Goal: Communication & Community: Participate in discussion

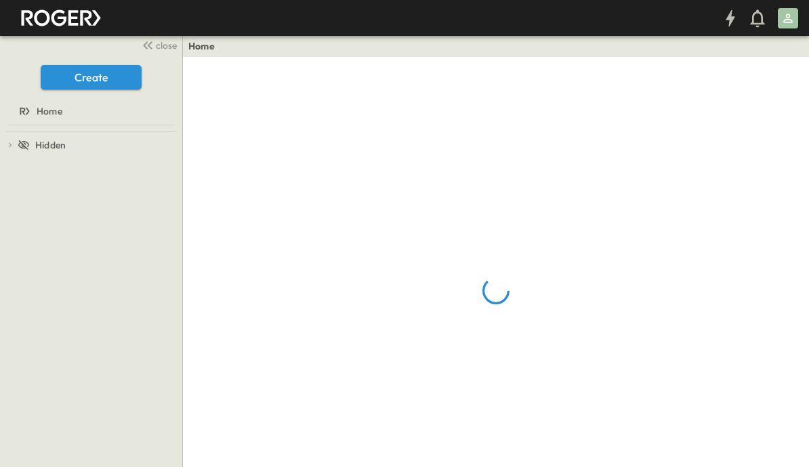
click at [163, 49] on span "close" at bounding box center [166, 46] width 21 height 14
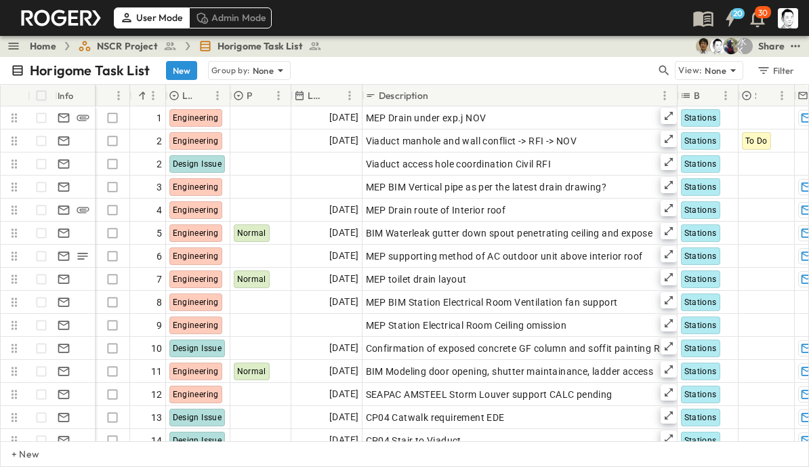
click at [666, 77] on icon "button" at bounding box center [665, 71] width 14 height 14
click at [580, 75] on input "text" at bounding box center [593, 70] width 95 height 20
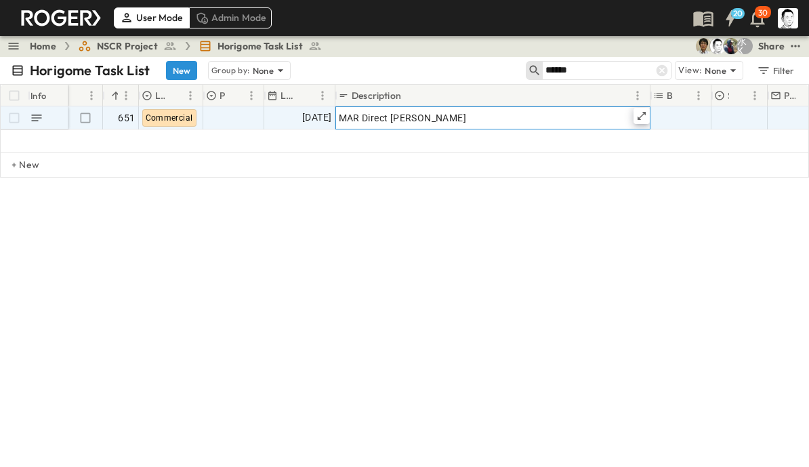
click at [643, 117] on icon at bounding box center [642, 115] width 11 height 11
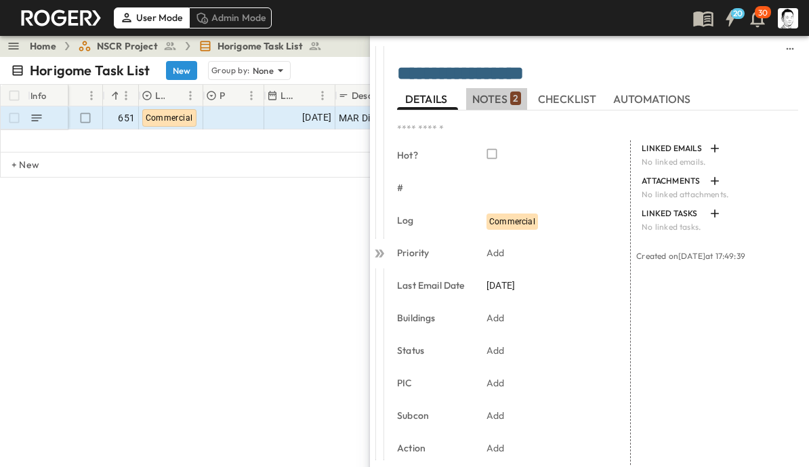
click at [508, 98] on span "NOTES 2" at bounding box center [496, 99] width 49 height 12
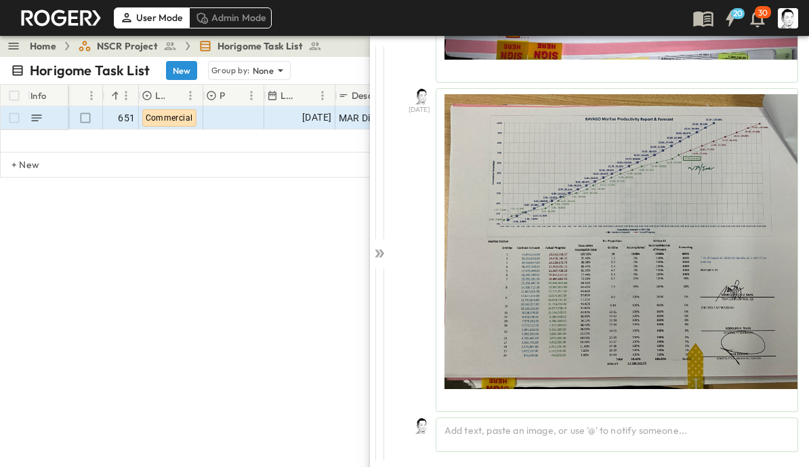
scroll to position [364, 0]
click at [612, 433] on div "Add text, paste an image, or use '@' to notify someone..." at bounding box center [617, 435] width 363 height 35
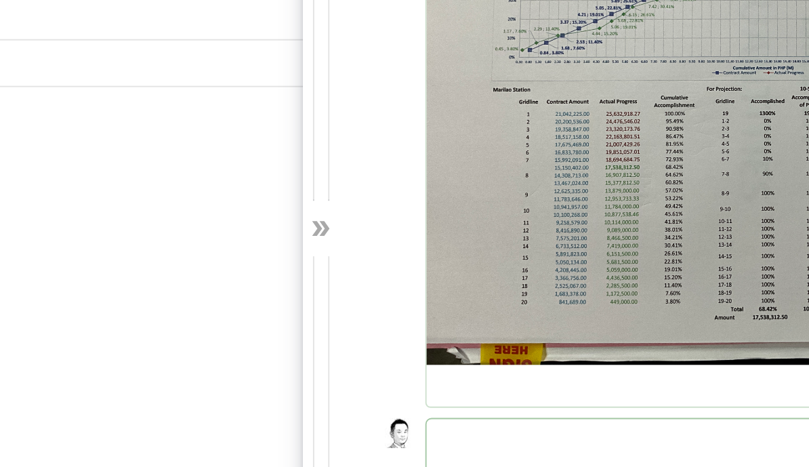
scroll to position [426, 0]
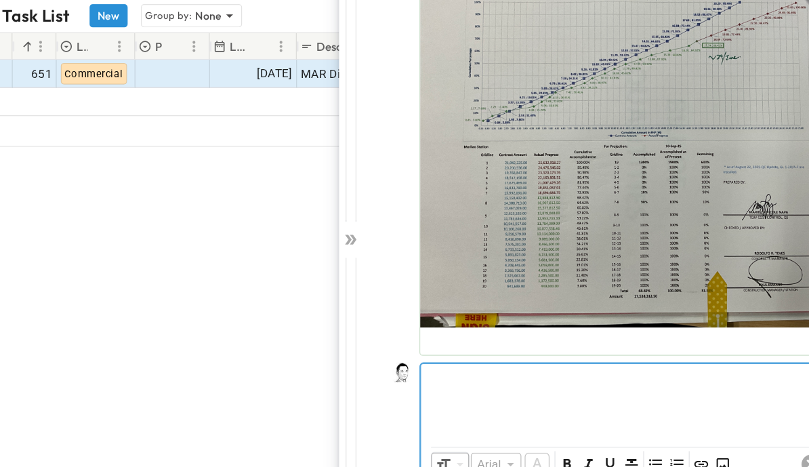
click at [444, 359] on p at bounding box center [617, 366] width 346 height 14
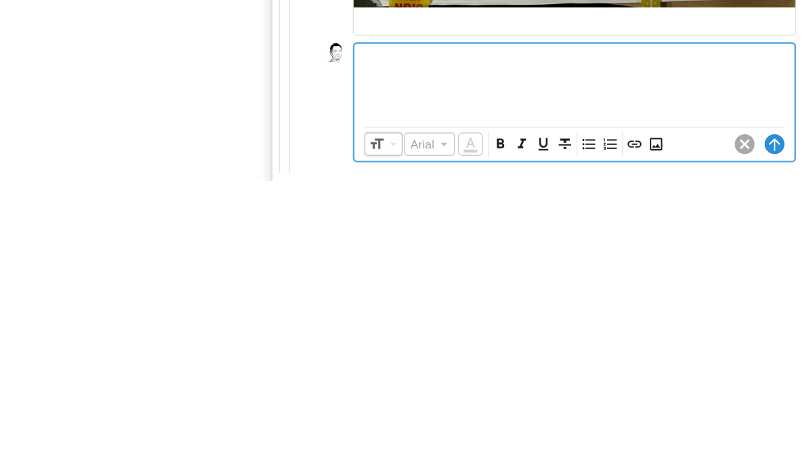
click at [677, 430] on icon "Insert Image" at bounding box center [684, 437] width 14 height 14
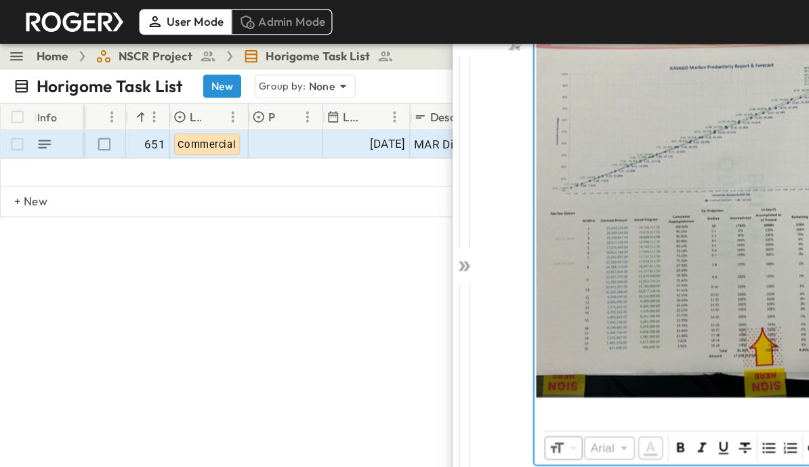
scroll to position [0, 41]
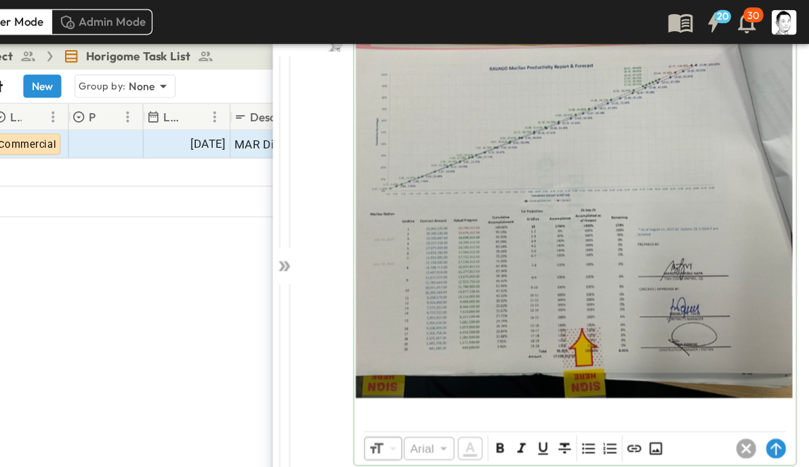
click at [773, 368] on circle at bounding box center [781, 367] width 16 height 16
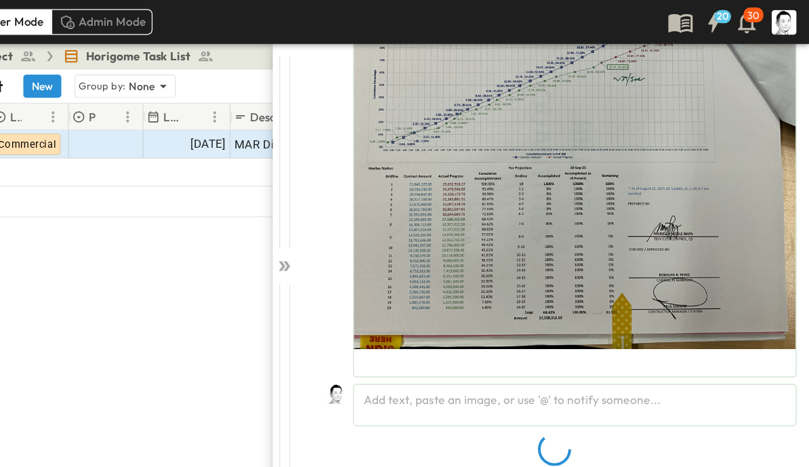
scroll to position [435, 0]
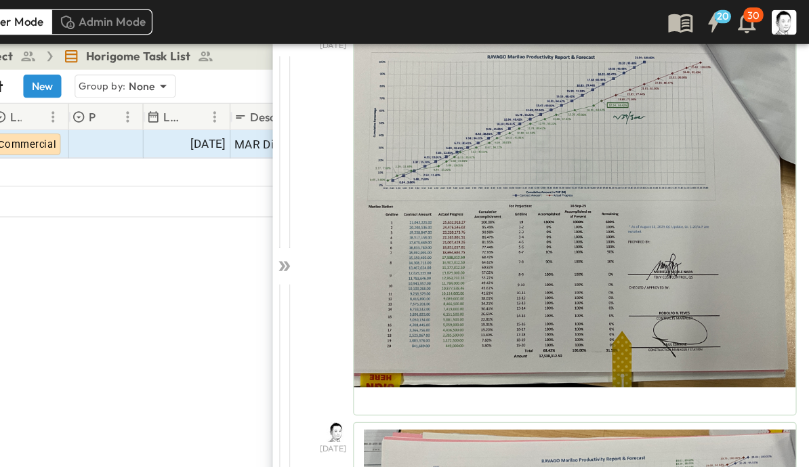
click at [373, 218] on icon at bounding box center [380, 218] width 14 height 14
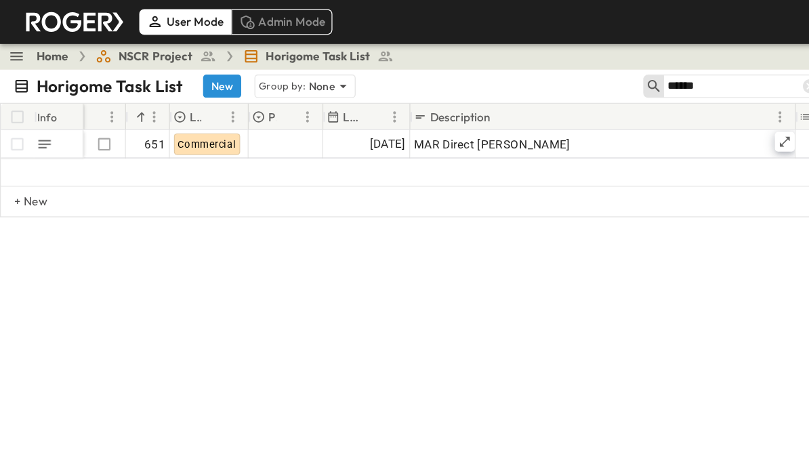
click at [624, 68] on input "******" at bounding box center [593, 70] width 95 height 20
click at [608, 71] on input "******" at bounding box center [593, 70] width 95 height 20
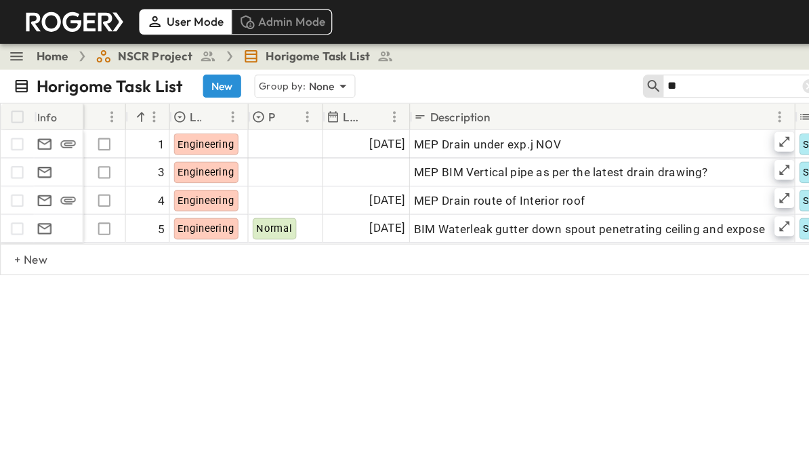
type input "*"
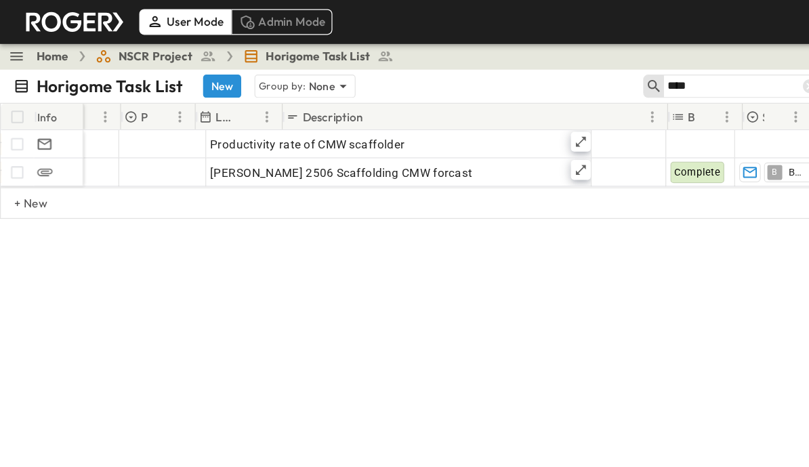
scroll to position [0, 171]
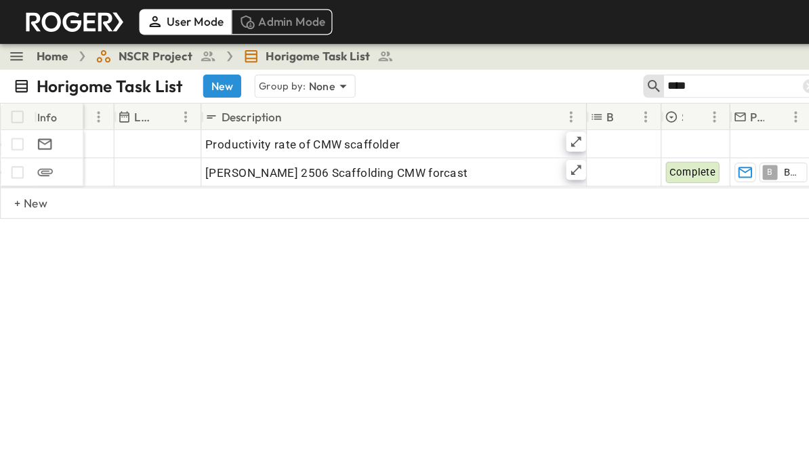
click at [595, 68] on input "***" at bounding box center [593, 70] width 95 height 20
click at [596, 75] on input "***" at bounding box center [593, 70] width 95 height 20
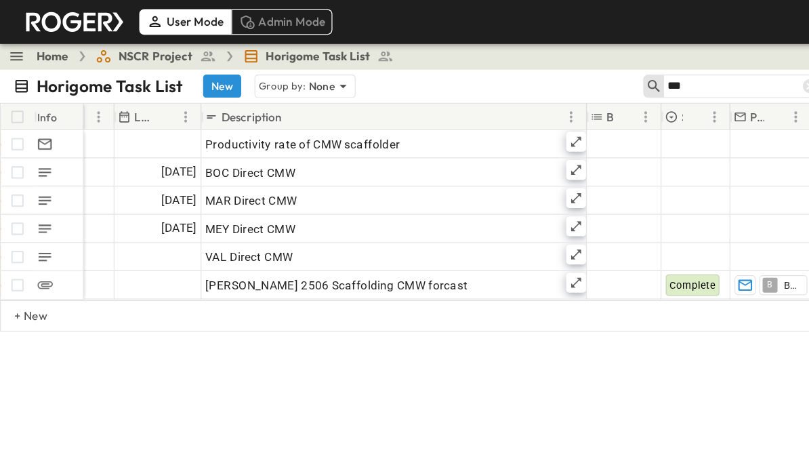
type input "***"
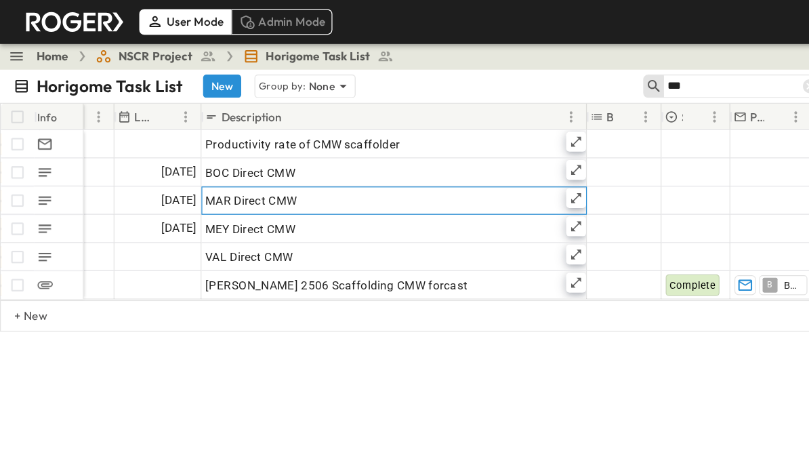
click at [475, 162] on icon at bounding box center [471, 162] width 11 height 11
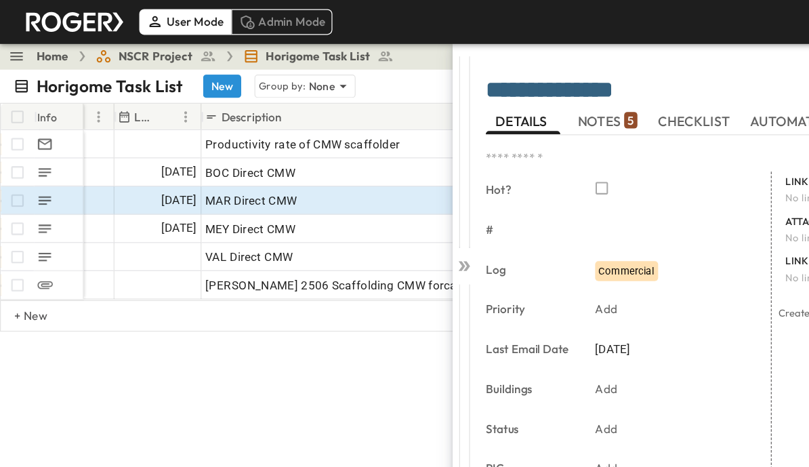
click at [495, 98] on span "NOTES 5" at bounding box center [496, 99] width 49 height 12
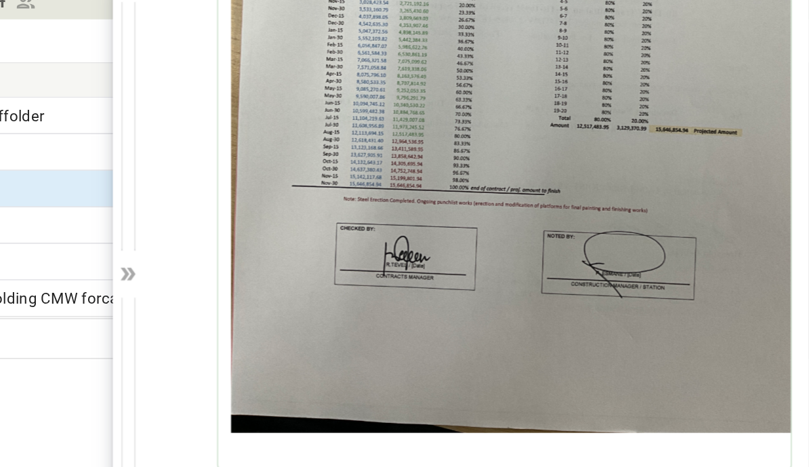
scroll to position [2870, 0]
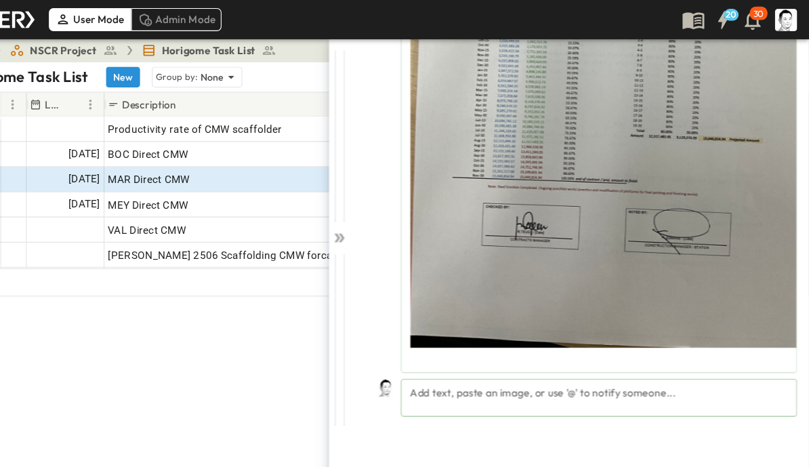
click at [517, 367] on div "Add text, paste an image, or use '@' to notify someone..." at bounding box center [617, 363] width 363 height 35
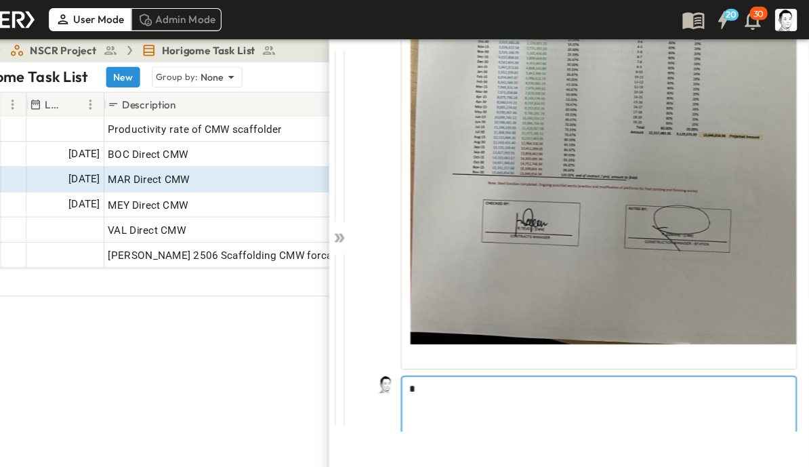
click at [506, 361] on p "*" at bounding box center [617, 356] width 346 height 14
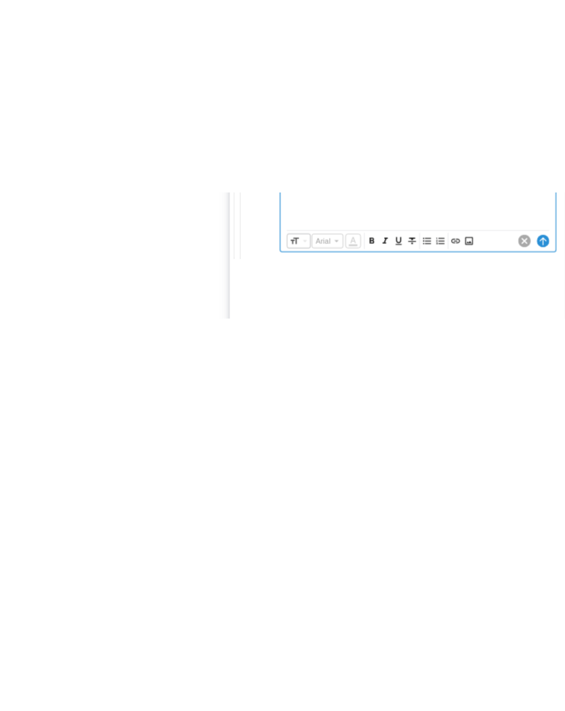
scroll to position [2934, 0]
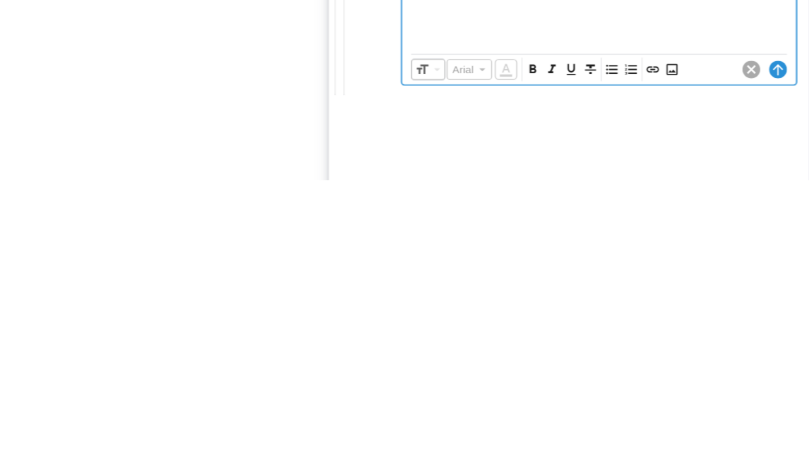
click at [679, 361] on icon "Insert Image" at bounding box center [684, 366] width 10 height 10
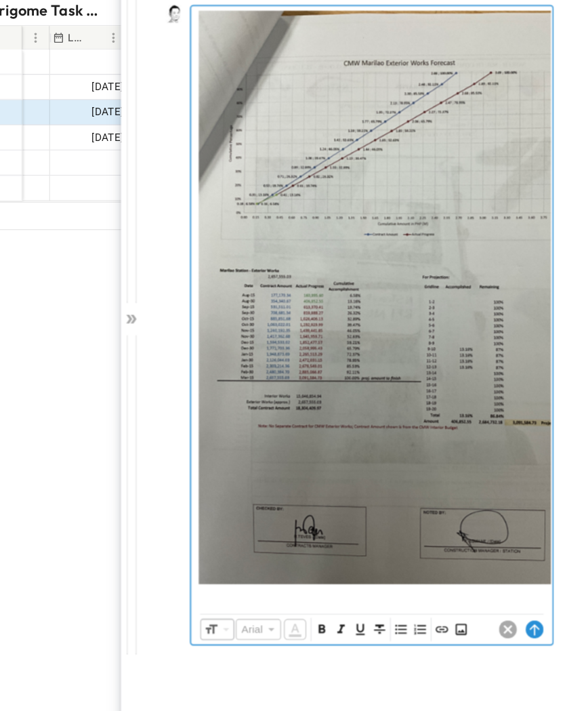
scroll to position [3152, 0]
click at [414, 466] on p at bounding box center [388, 606] width 317 height 14
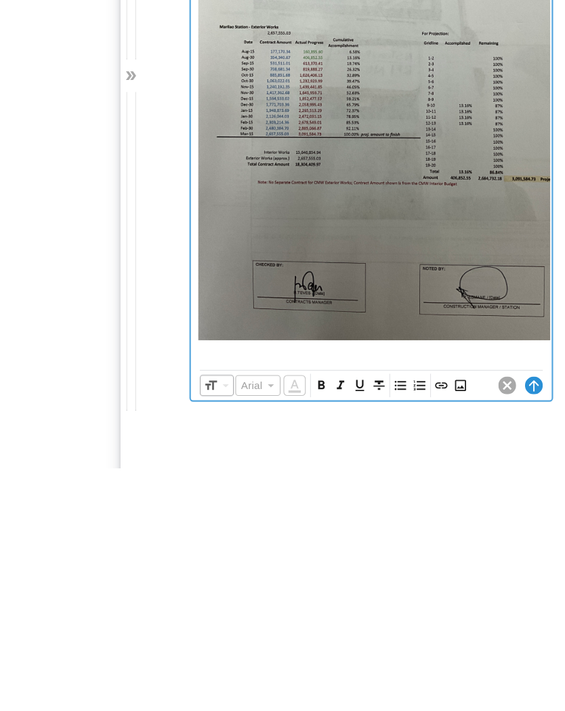
click at [463, 466] on icon "Insert Image" at bounding box center [470, 636] width 14 height 14
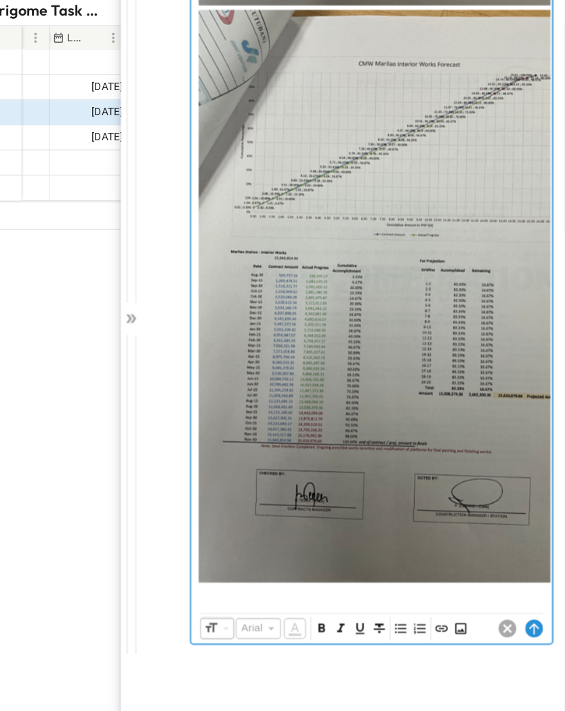
scroll to position [3680, 0]
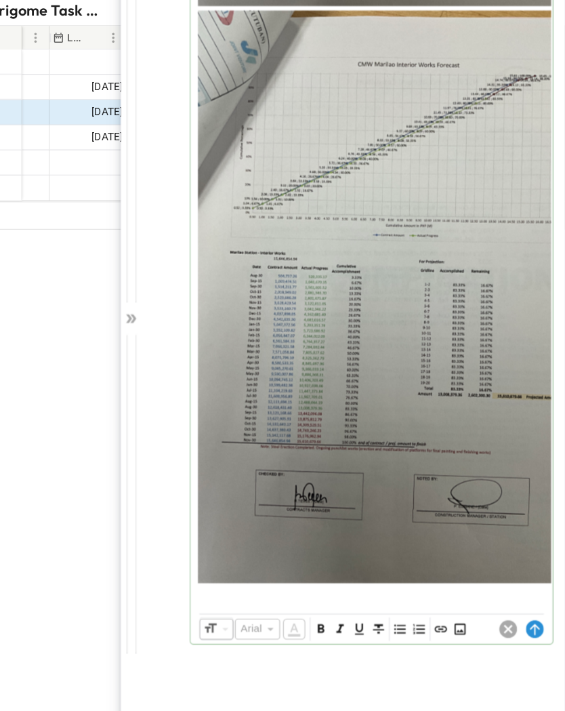
click at [529, 466] on circle at bounding box center [537, 636] width 16 height 16
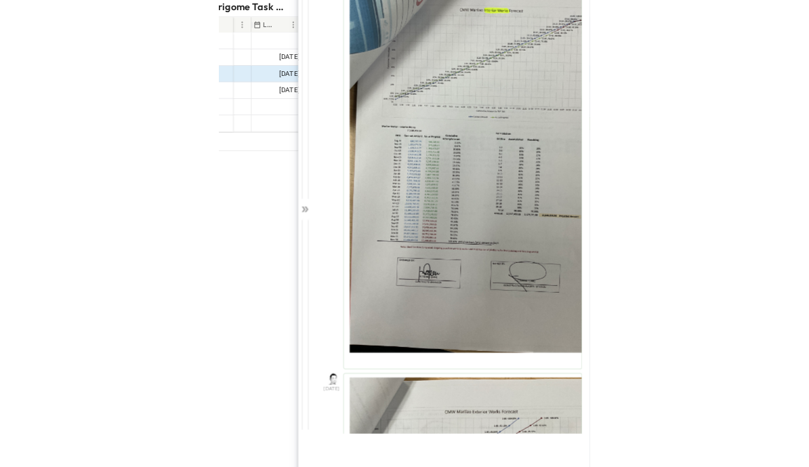
scroll to position [2600, 0]
